Goal: Task Accomplishment & Management: Use online tool/utility

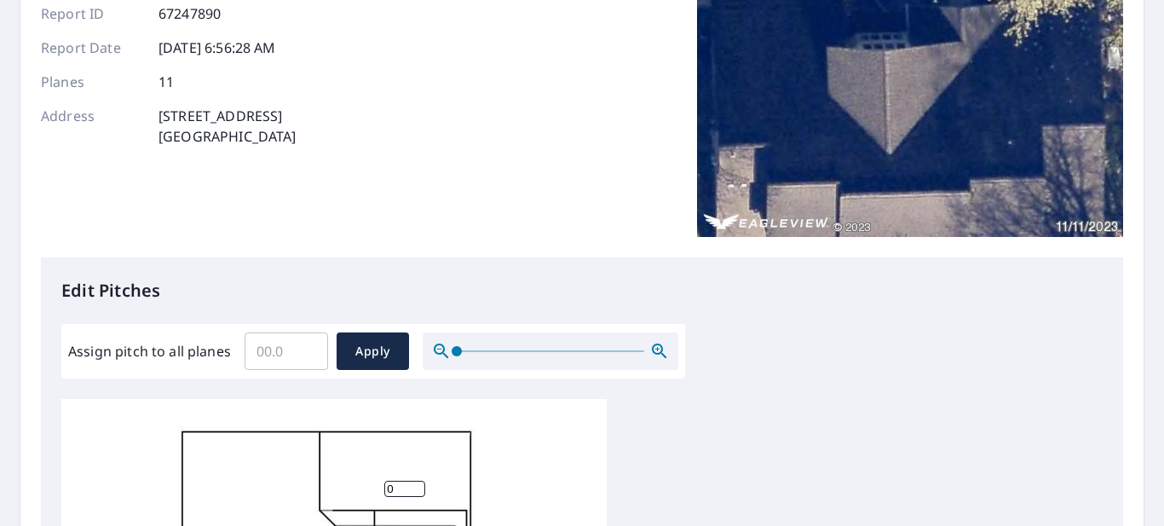
scroll to position [201, 0]
type input "0.1"
click at [311, 346] on input "0.1" at bounding box center [287, 350] width 84 height 48
drag, startPoint x: 280, startPoint y: 349, endPoint x: 251, endPoint y: 357, distance: 30.8
click at [249, 353] on input "0.1" at bounding box center [287, 350] width 84 height 48
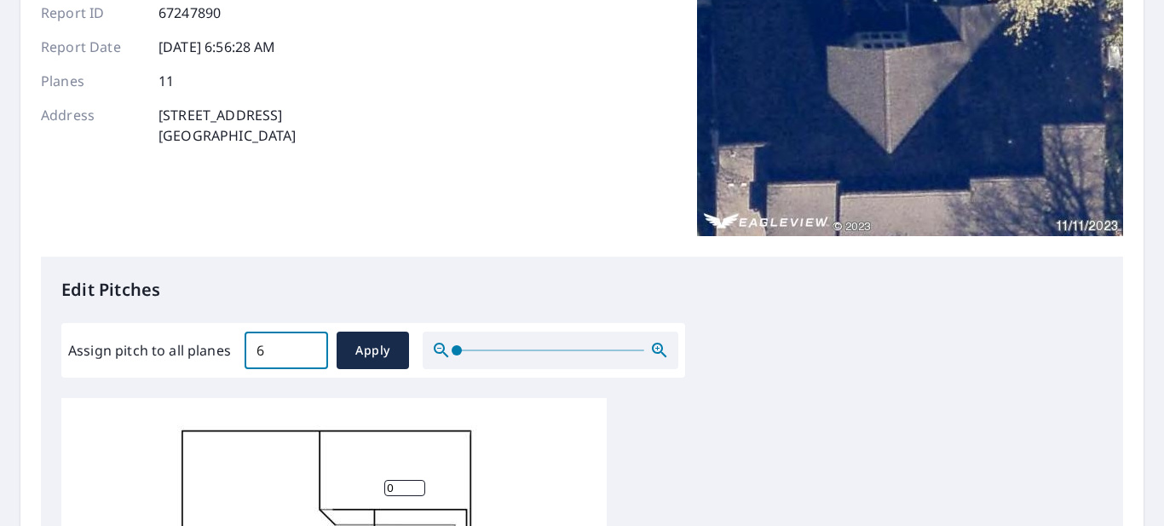
type input "6"
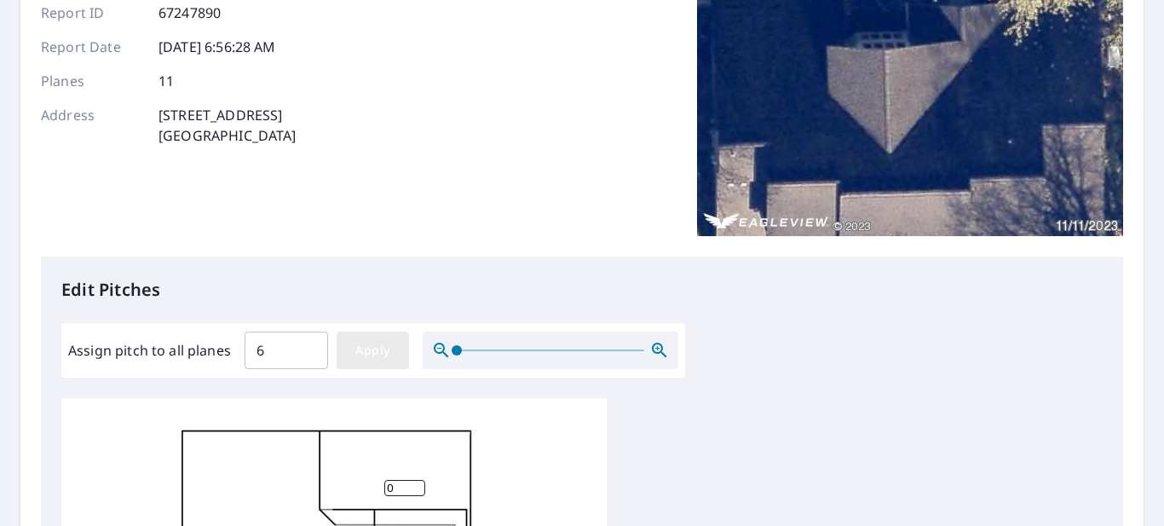
click at [373, 358] on span "Apply" at bounding box center [372, 350] width 45 height 21
type input "6"
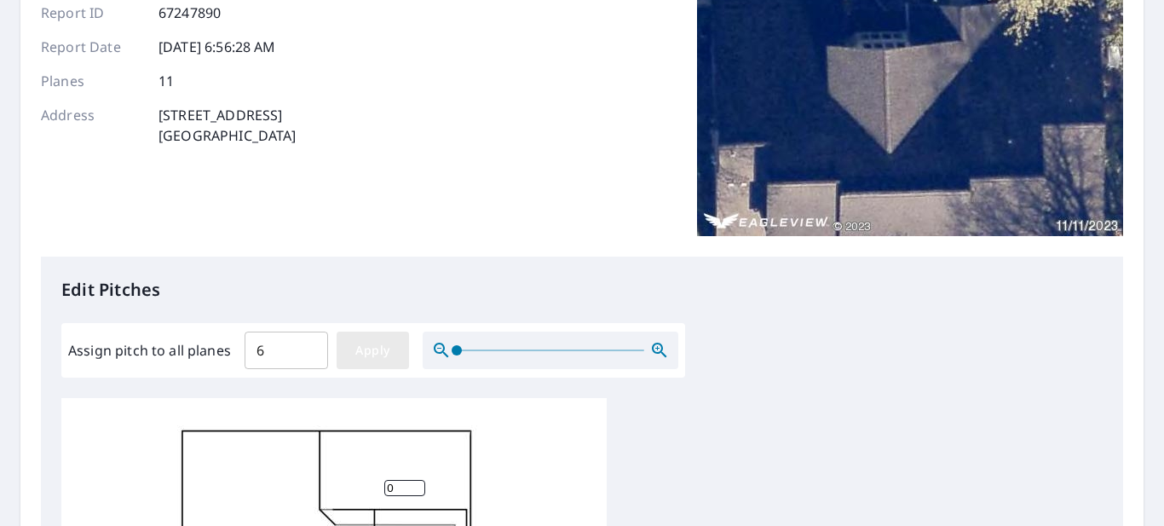
type input "6"
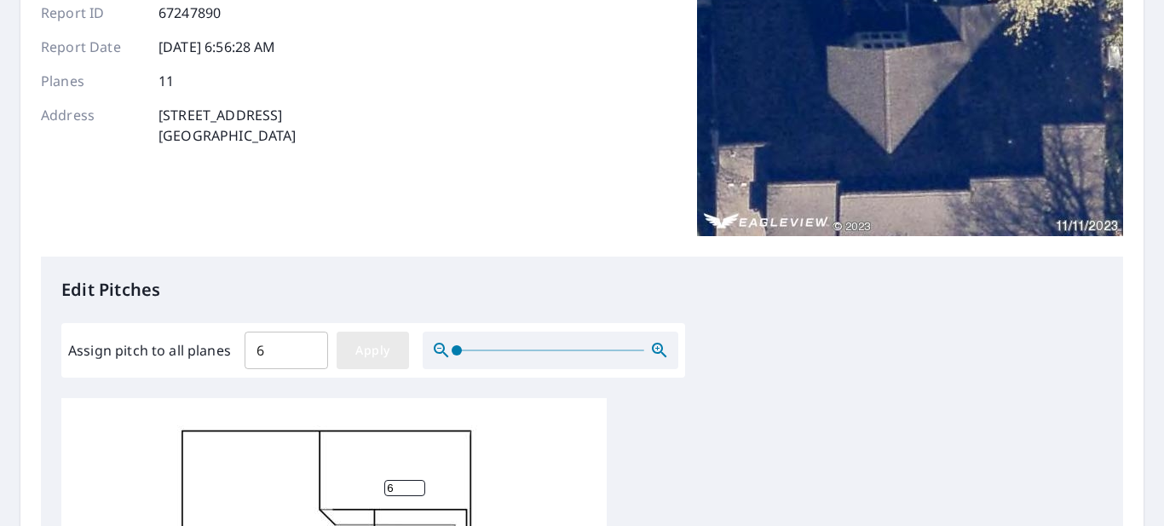
type input "6"
click at [311, 342] on input "6.1" at bounding box center [287, 350] width 84 height 48
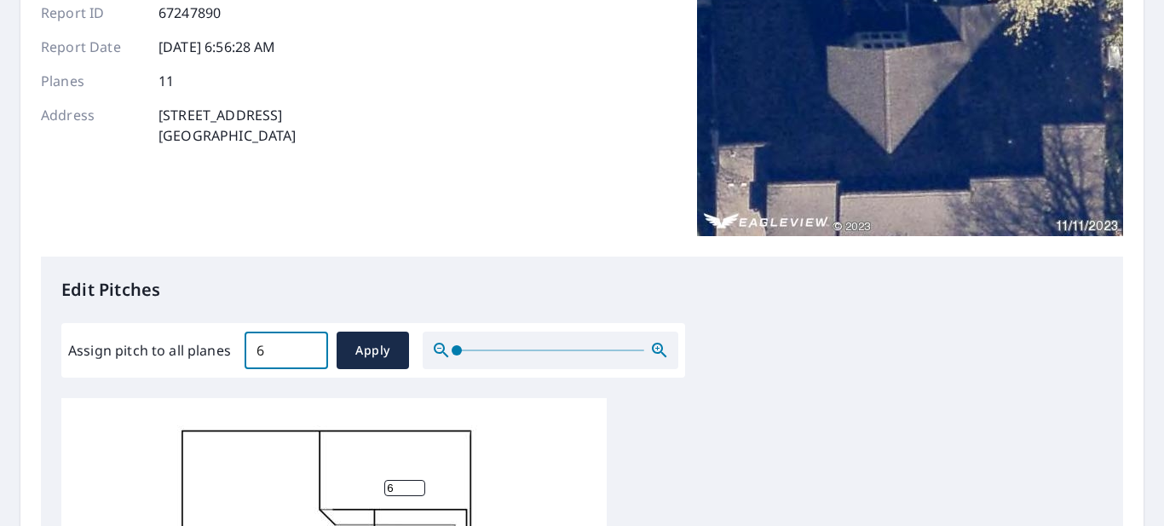
type input "6"
click at [309, 357] on input "6" at bounding box center [287, 350] width 84 height 48
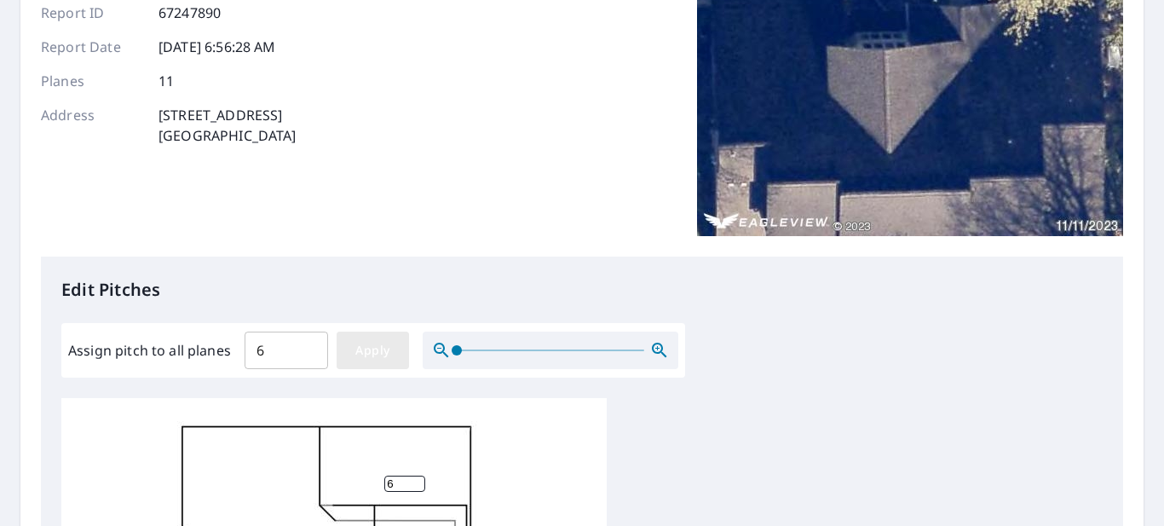
click at [385, 340] on span "Apply" at bounding box center [372, 350] width 45 height 21
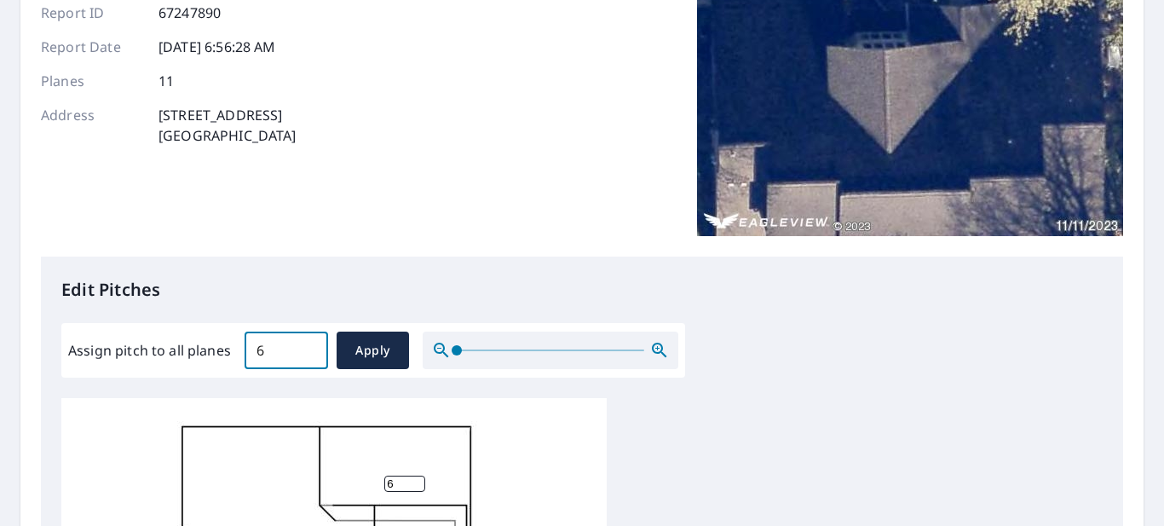
click at [286, 355] on input "6" at bounding box center [287, 350] width 84 height 48
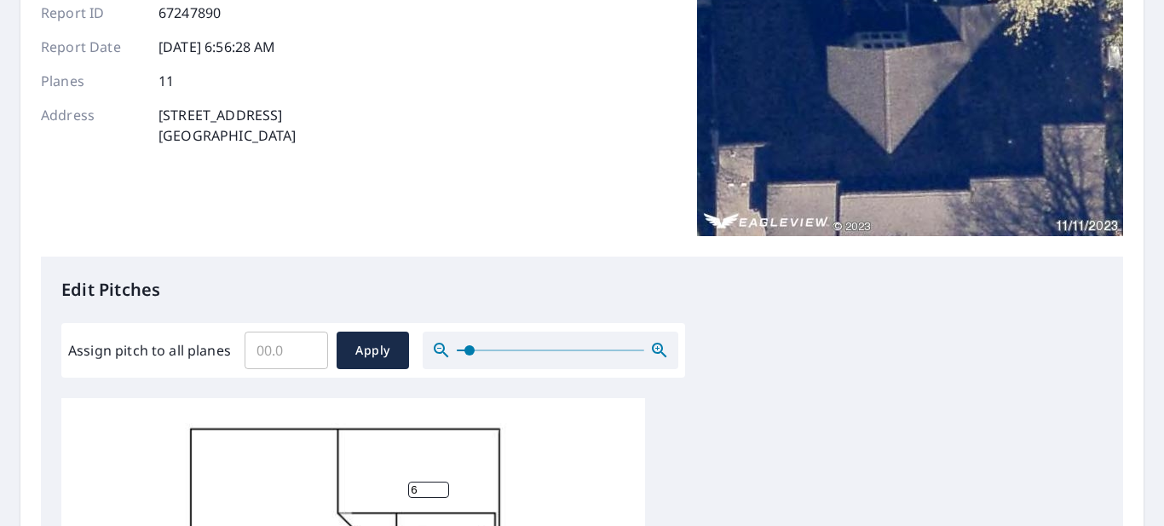
drag, startPoint x: 454, startPoint y: 348, endPoint x: 468, endPoint y: 349, distance: 13.7
click at [469, 349] on span at bounding box center [470, 350] width 10 height 10
click at [467, 347] on span at bounding box center [470, 350] width 10 height 10
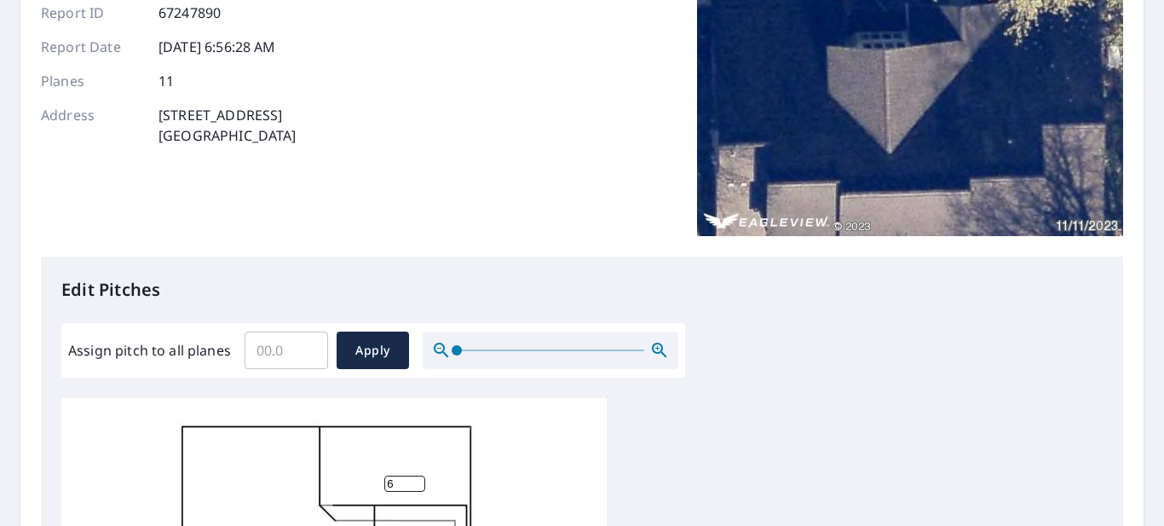
drag, startPoint x: 469, startPoint y: 350, endPoint x: 425, endPoint y: 349, distance: 43.5
click at [425, 349] on div at bounding box center [551, 351] width 256 height 38
click at [153, 354] on label "Assign pitch to all planes" at bounding box center [149, 350] width 163 height 20
click at [245, 354] on input "Assign pitch to all planes" at bounding box center [287, 350] width 84 height 48
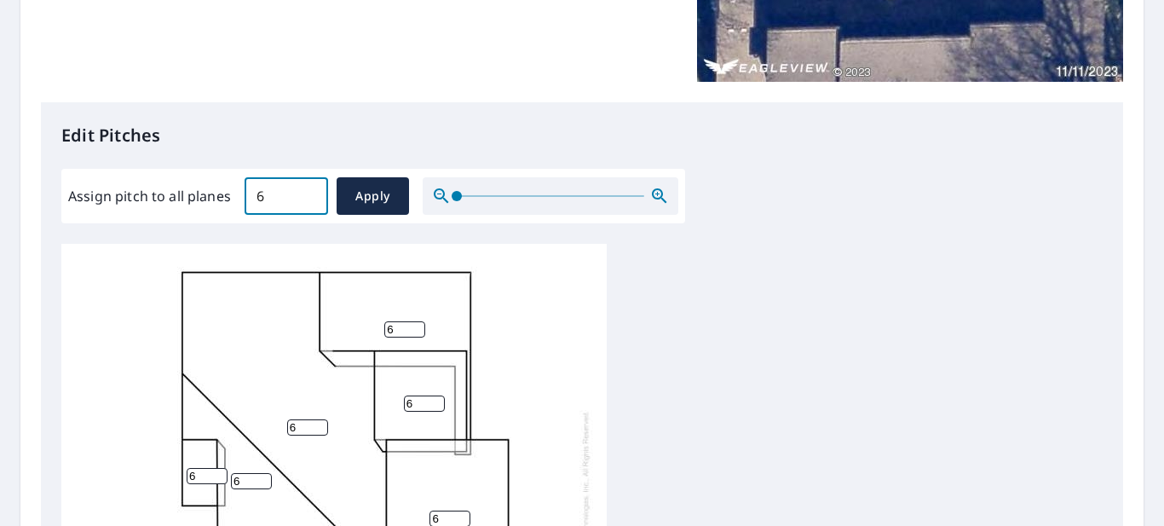
scroll to position [382, 0]
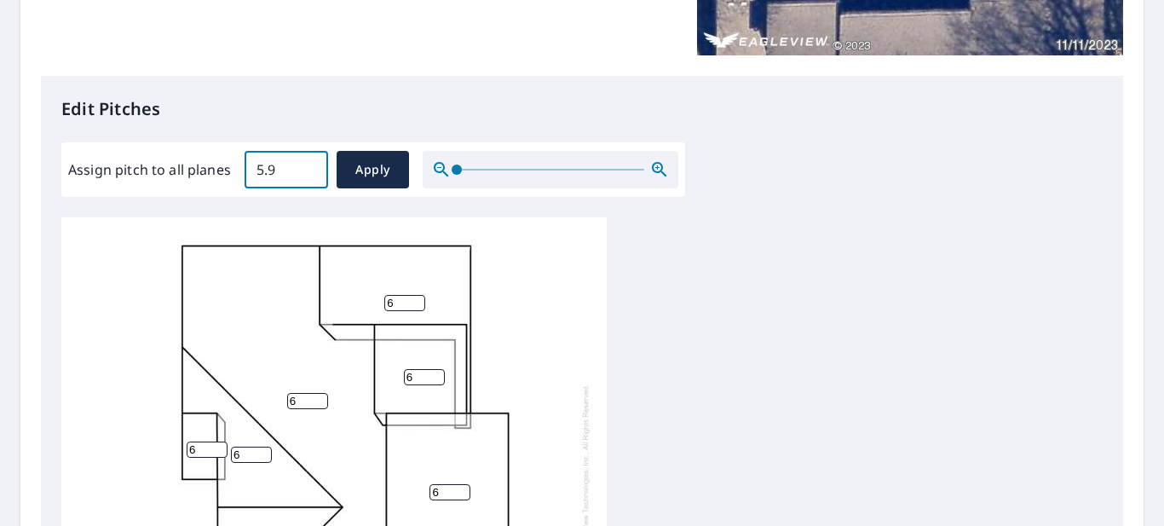
click at [311, 176] on input "5.9" at bounding box center [287, 170] width 84 height 48
click at [310, 176] on input "5.8" at bounding box center [287, 170] width 84 height 48
click at [311, 176] on input "5.7" at bounding box center [287, 170] width 84 height 48
click at [307, 164] on input "5.8" at bounding box center [287, 170] width 84 height 48
click at [311, 168] on input "5.9" at bounding box center [287, 170] width 84 height 48
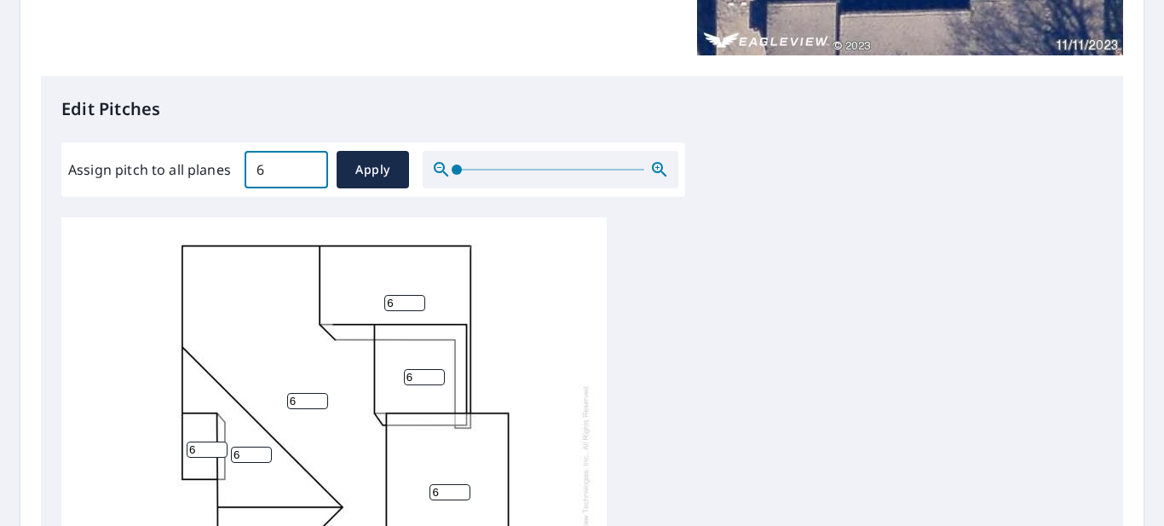
click at [311, 167] on input "6" at bounding box center [287, 170] width 84 height 48
click at [311, 167] on input "6.1" at bounding box center [287, 170] width 84 height 48
type input "6"
click at [311, 173] on input "6" at bounding box center [287, 170] width 84 height 48
click at [383, 173] on span "Apply" at bounding box center [372, 169] width 45 height 21
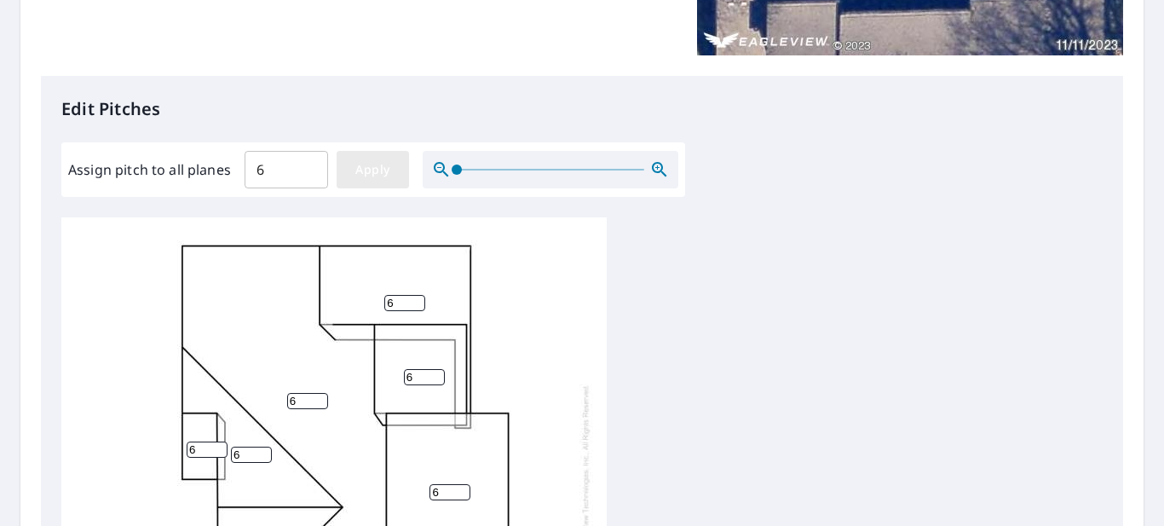
click at [384, 172] on span "Apply" at bounding box center [372, 169] width 45 height 21
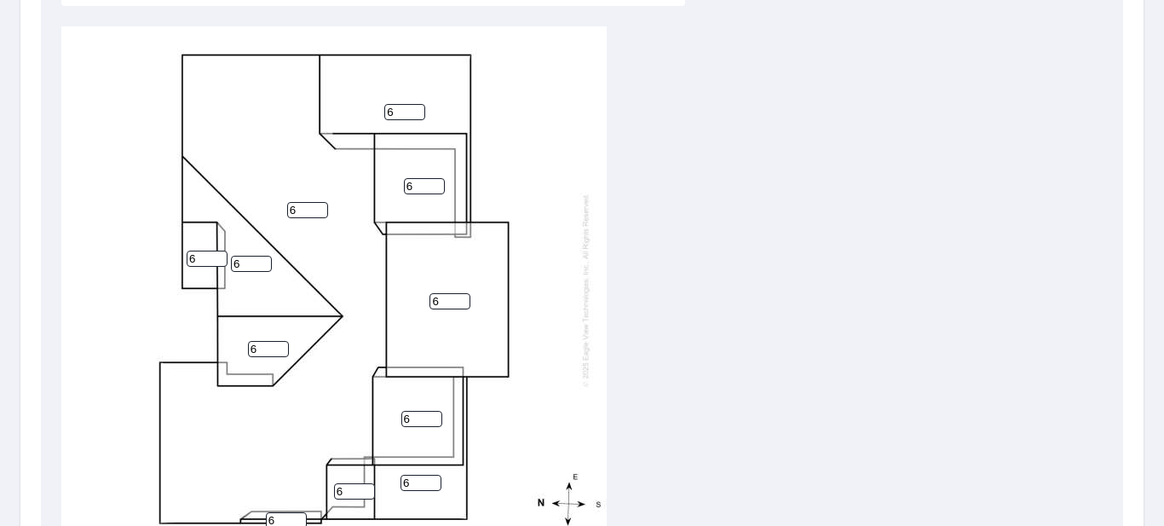
scroll to position [823, 0]
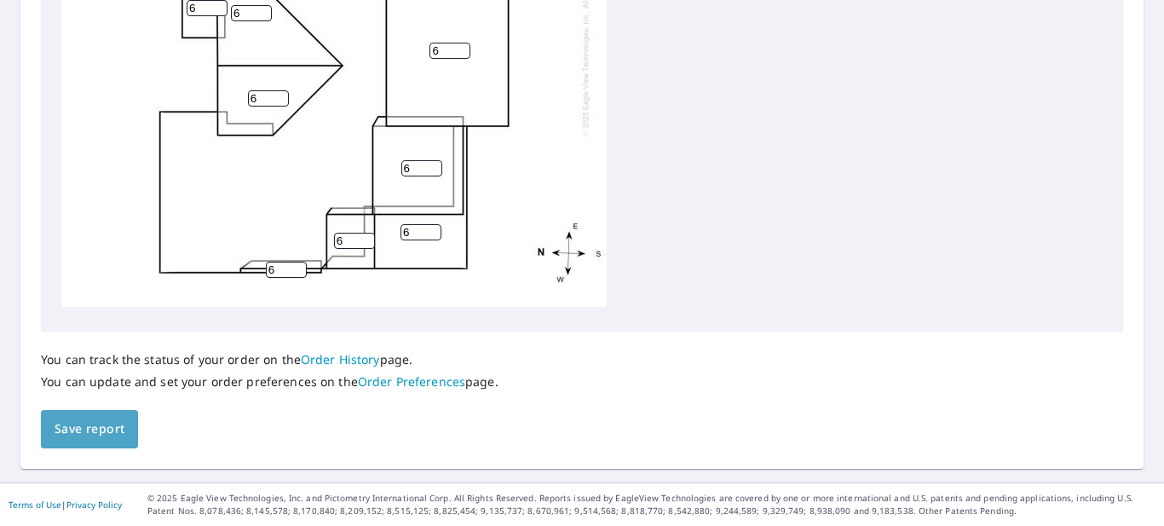
click at [100, 425] on span "Save report" at bounding box center [90, 429] width 70 height 21
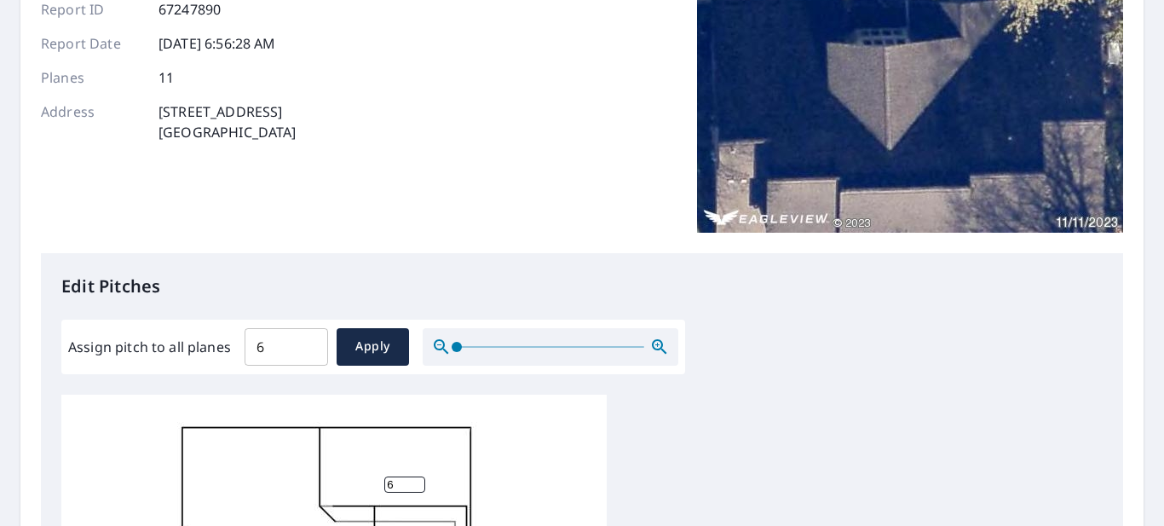
scroll to position [0, 0]
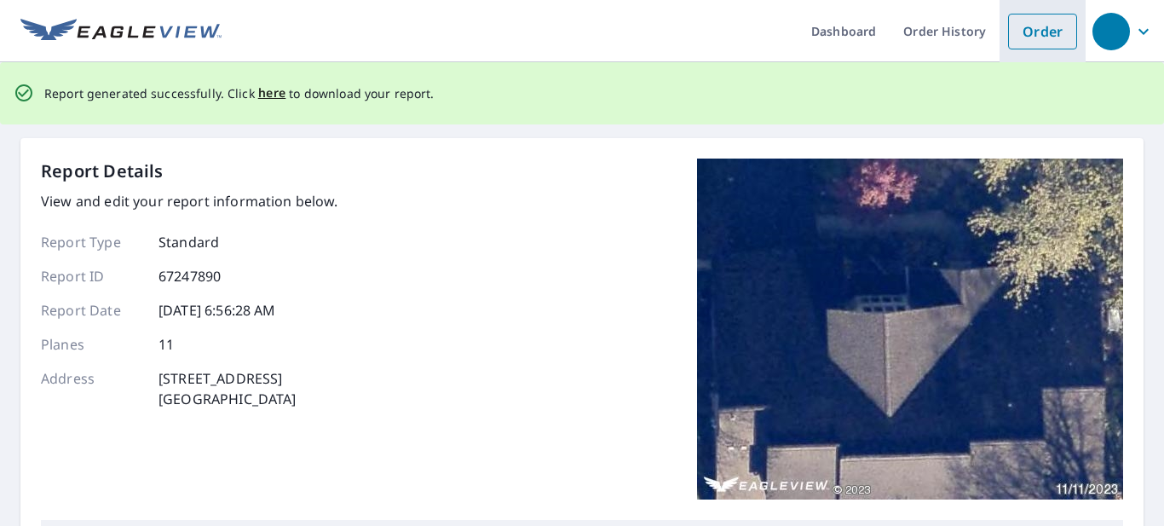
click at [1039, 32] on link "Order" at bounding box center [1042, 32] width 69 height 36
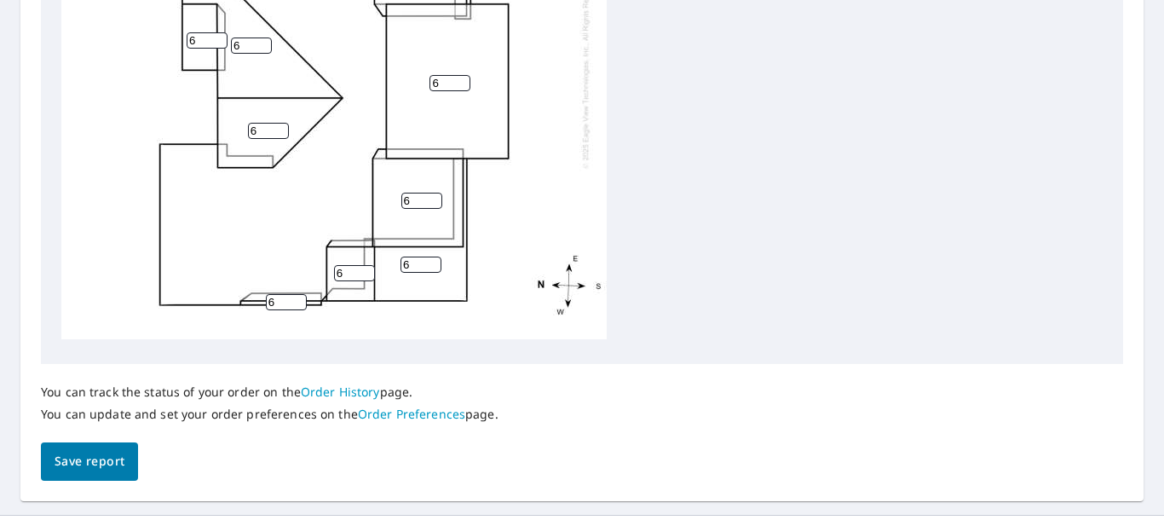
scroll to position [823, 0]
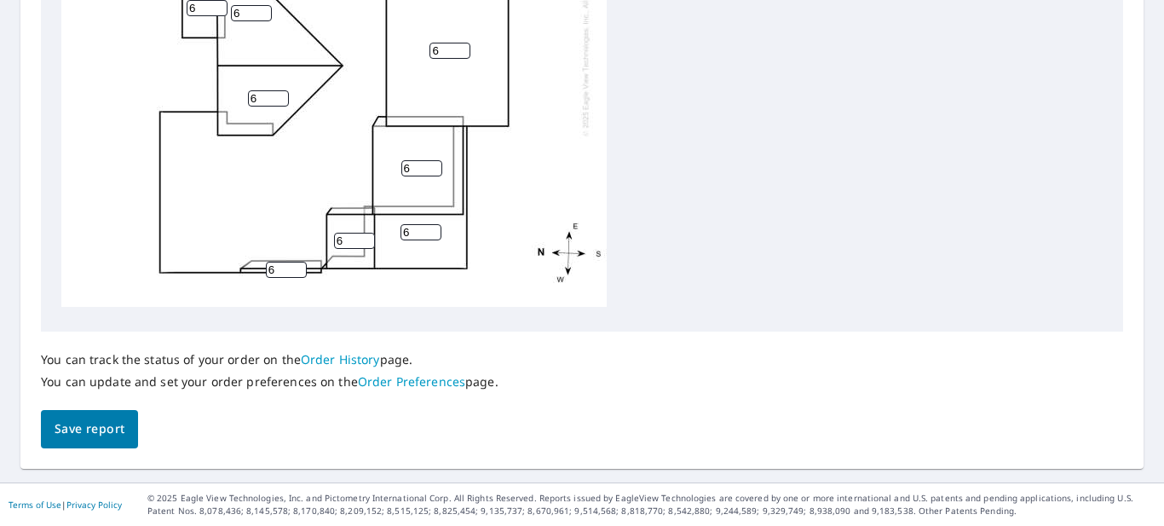
click at [403, 382] on link "Order Preferences" at bounding box center [411, 381] width 107 height 16
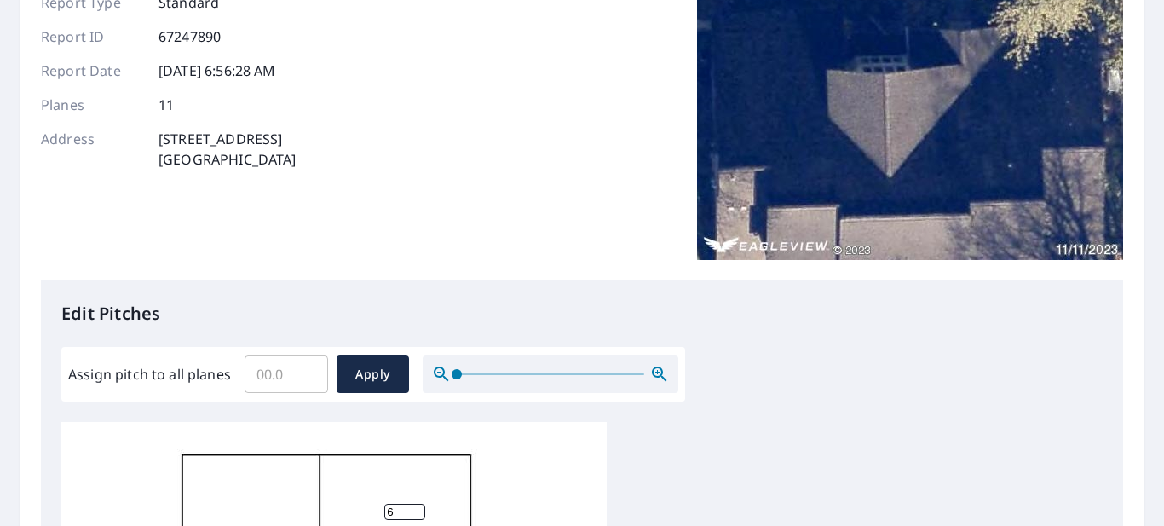
scroll to position [218, 0]
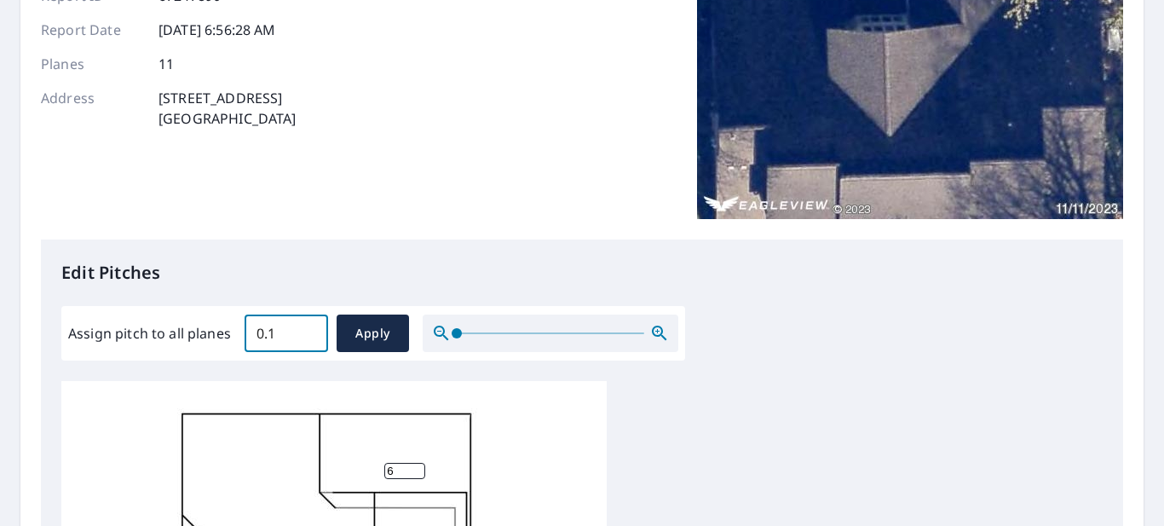
click at [309, 328] on input "0.1" at bounding box center [287, 333] width 84 height 48
click at [309, 328] on input "0.2" at bounding box center [287, 333] width 84 height 48
click at [309, 328] on input "0.3" at bounding box center [287, 333] width 84 height 48
click at [309, 328] on input "0.4" at bounding box center [287, 333] width 84 height 48
click at [309, 328] on input "0.5" at bounding box center [287, 333] width 84 height 48
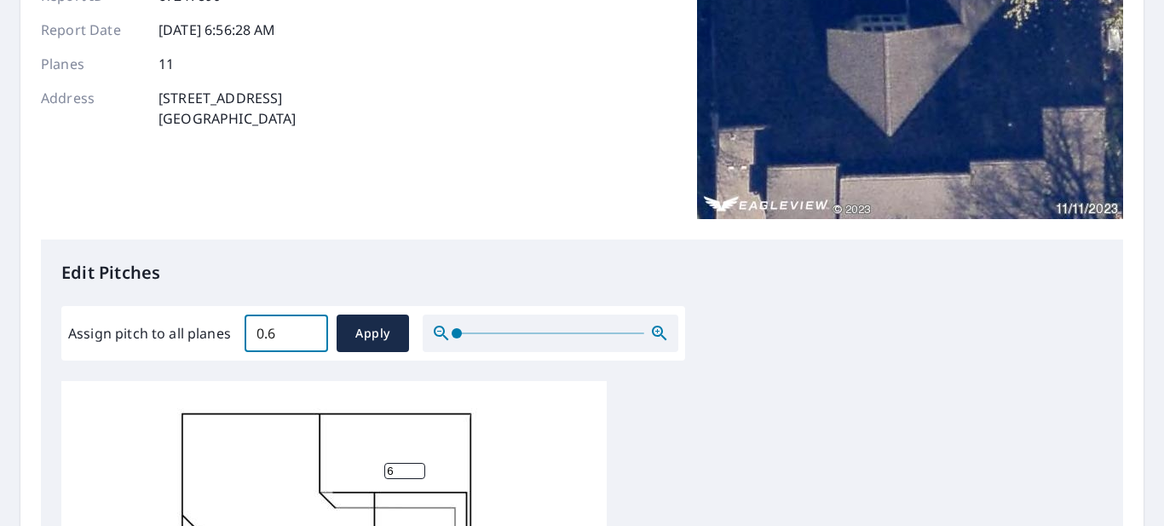
click at [309, 329] on input "0.6" at bounding box center [287, 333] width 84 height 48
click at [309, 329] on input "0.7" at bounding box center [287, 333] width 84 height 48
click at [309, 329] on input "0.8" at bounding box center [287, 333] width 84 height 48
click at [309, 329] on input "0.9" at bounding box center [287, 333] width 84 height 48
click at [309, 330] on input "1" at bounding box center [287, 333] width 84 height 48
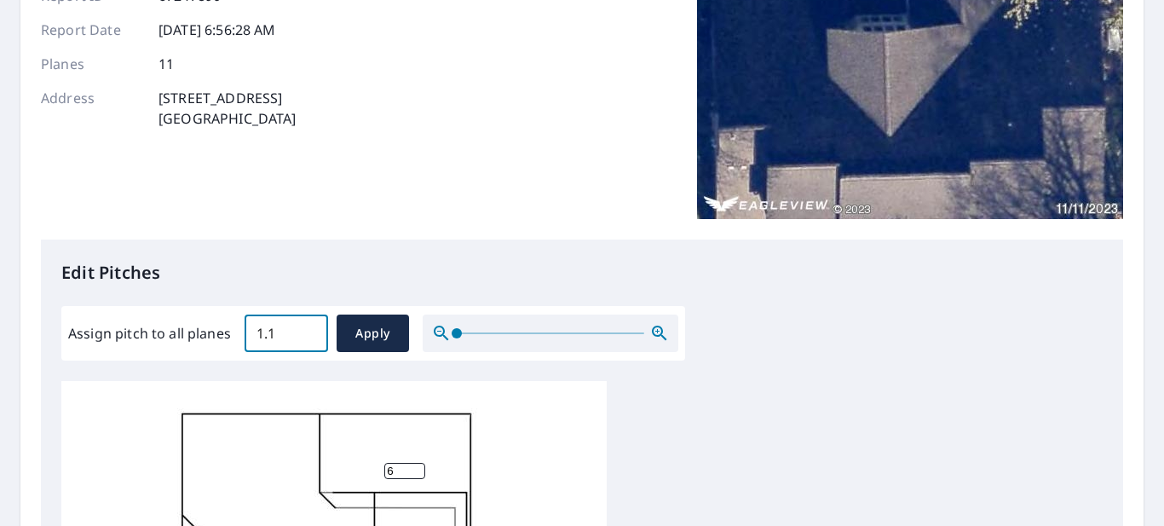
click at [309, 330] on input "1.1" at bounding box center [287, 333] width 84 height 48
click at [310, 329] on input "1.2" at bounding box center [287, 333] width 84 height 48
click at [310, 330] on input "1.3" at bounding box center [287, 333] width 84 height 48
click at [309, 329] on input "1.4" at bounding box center [287, 333] width 84 height 48
click at [309, 329] on input "1.5" at bounding box center [287, 333] width 84 height 48
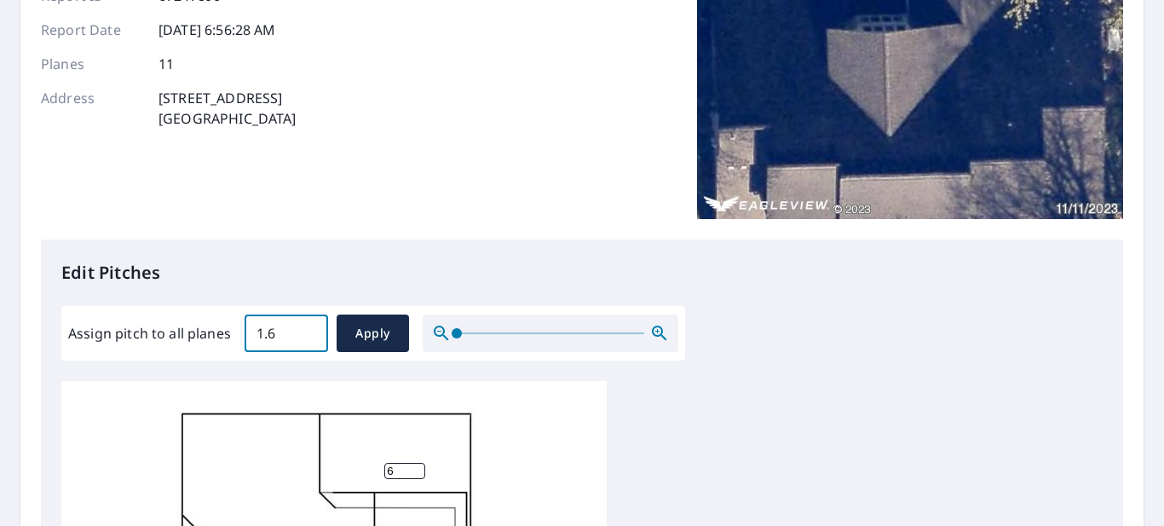
click at [309, 331] on input "1.6" at bounding box center [287, 333] width 84 height 48
click at [309, 330] on input "1.7" at bounding box center [287, 333] width 84 height 48
click at [309, 330] on input "1.8" at bounding box center [287, 333] width 84 height 48
type input "1.9"
click at [308, 331] on input "1.9" at bounding box center [287, 333] width 84 height 48
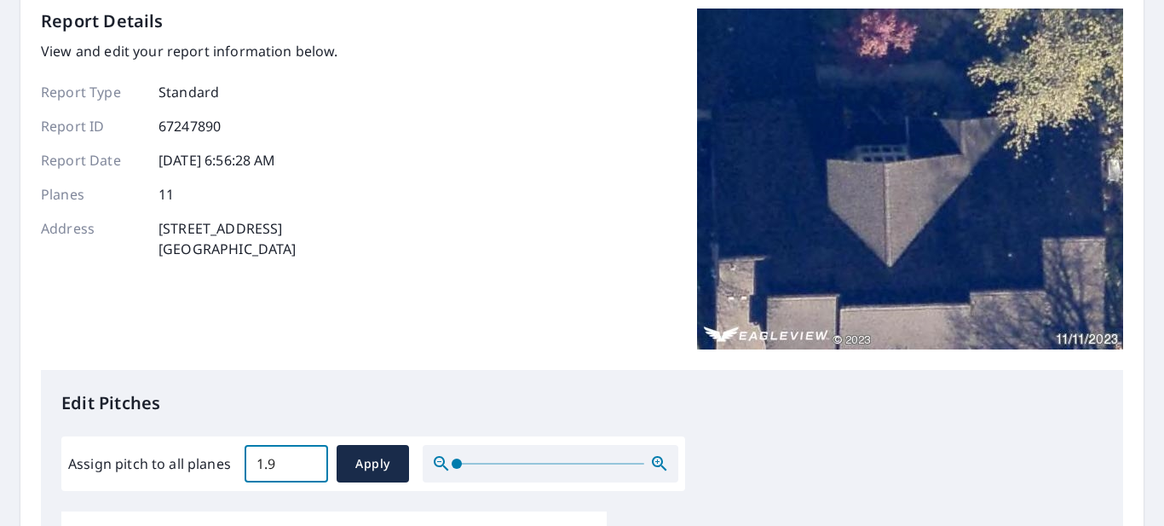
scroll to position [98, 0]
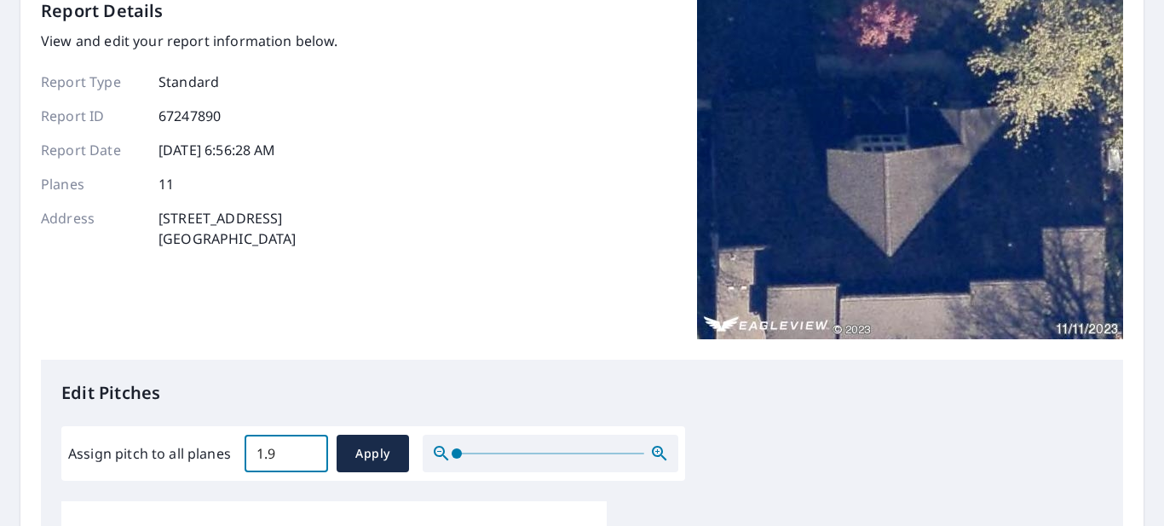
drag, startPoint x: 280, startPoint y: 449, endPoint x: 210, endPoint y: 442, distance: 70.2
click at [217, 455] on div "Assign pitch to all planes 1.9 ​ Apply" at bounding box center [373, 454] width 610 height 38
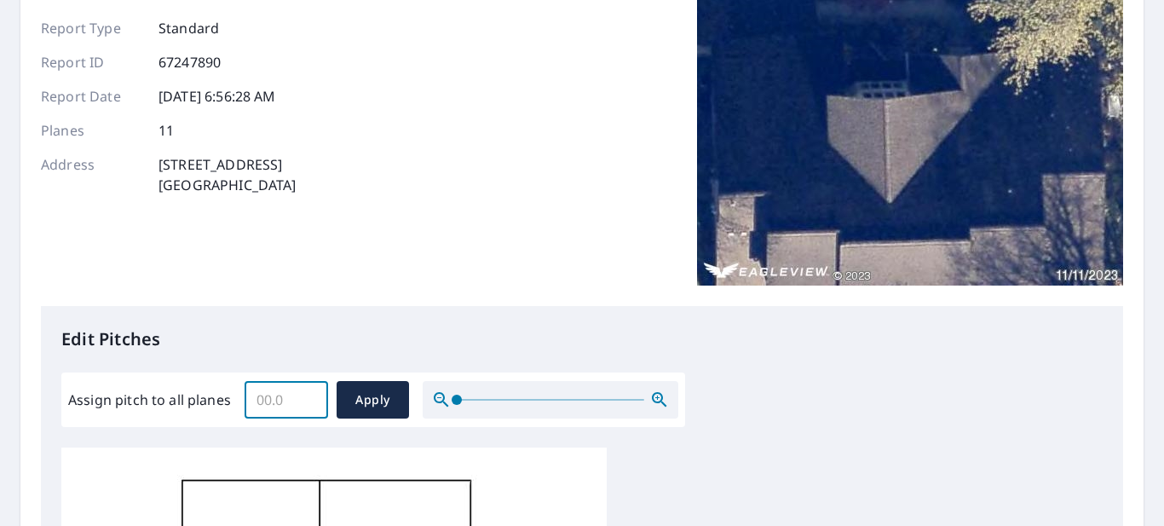
scroll to position [176, 0]
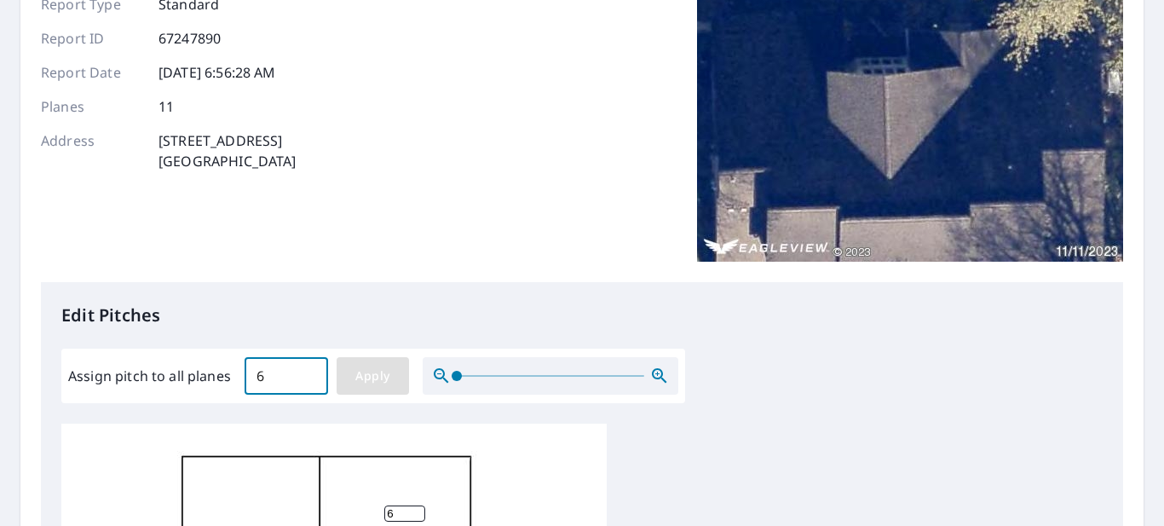
type input "6"
click at [370, 378] on span "Apply" at bounding box center [372, 376] width 45 height 21
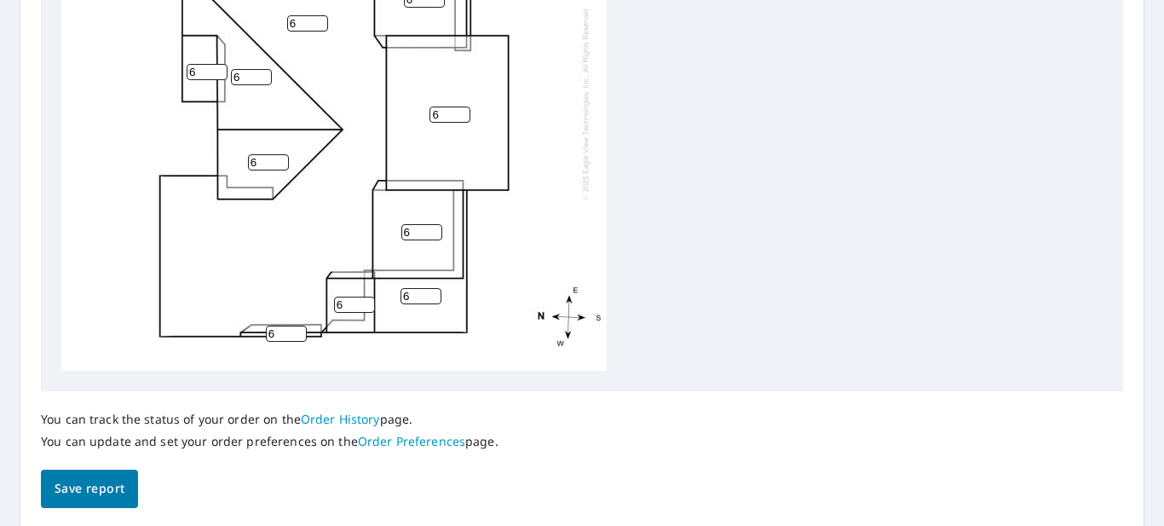
scroll to position [768, 0]
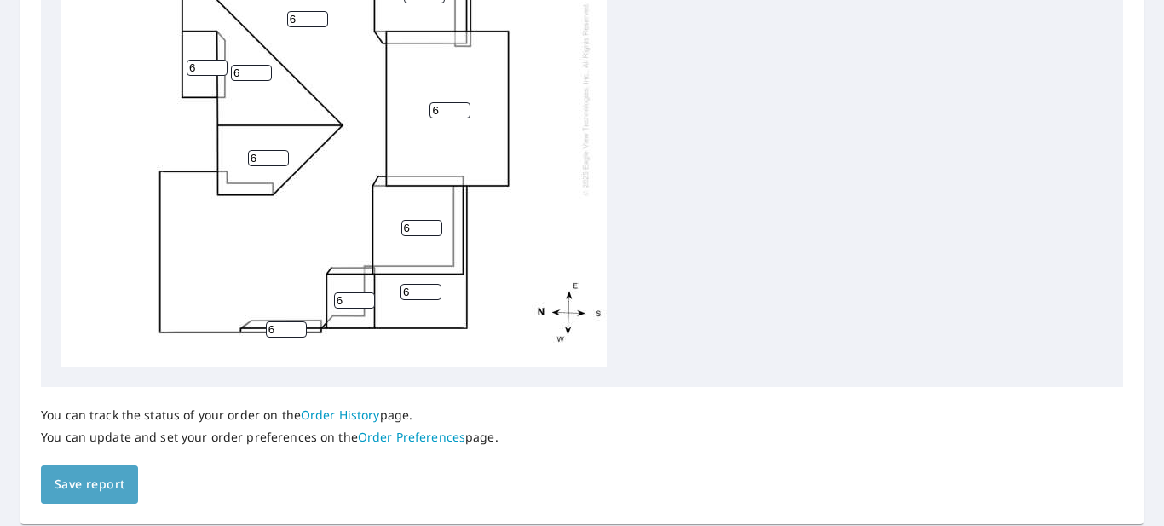
click at [98, 478] on span "Save report" at bounding box center [90, 484] width 70 height 21
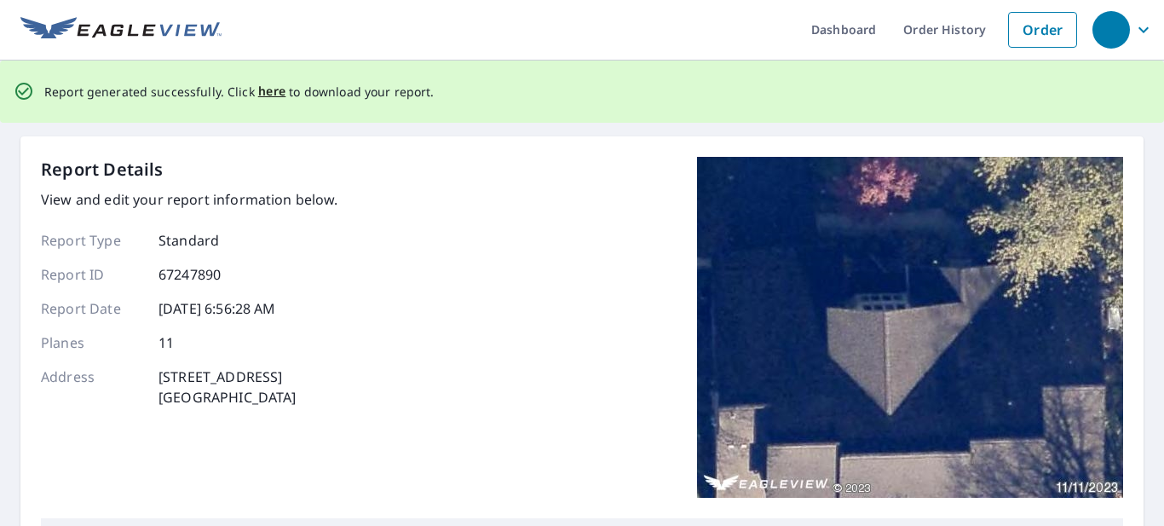
scroll to position [0, 0]
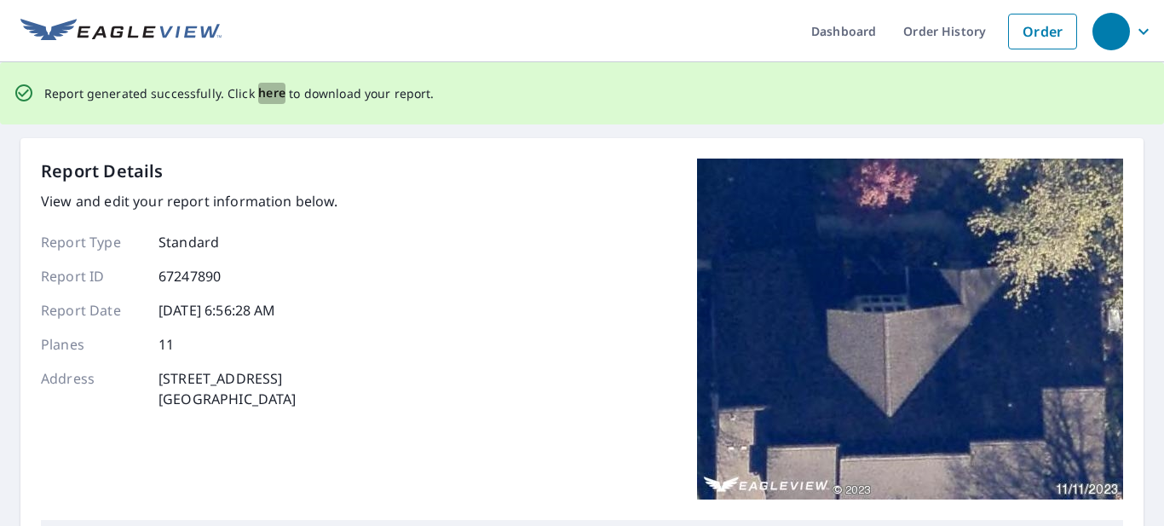
click at [267, 92] on span "here" at bounding box center [272, 93] width 28 height 21
